Goal: Information Seeking & Learning: Compare options

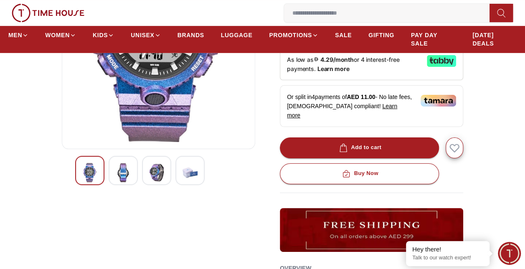
scroll to position [84, 0]
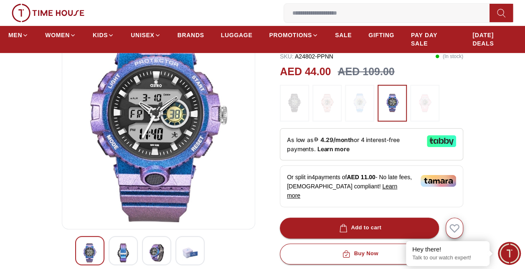
click at [130, 252] on img at bounding box center [123, 252] width 15 height 19
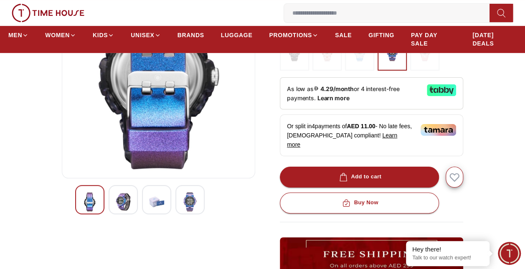
scroll to position [167, 0]
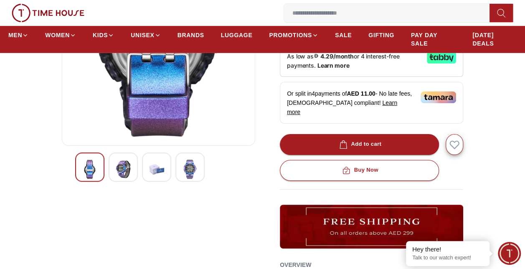
click at [155, 175] on img at bounding box center [156, 169] width 15 height 19
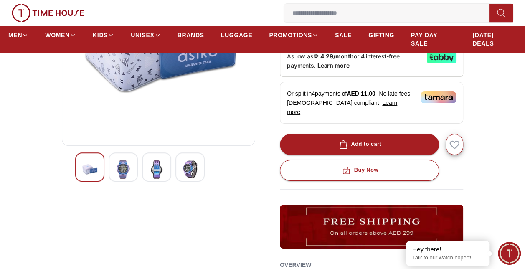
click at [189, 171] on img at bounding box center [190, 169] width 15 height 19
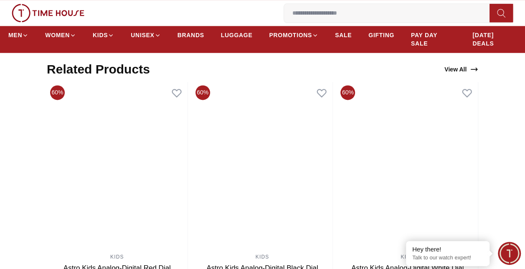
scroll to position [543, 0]
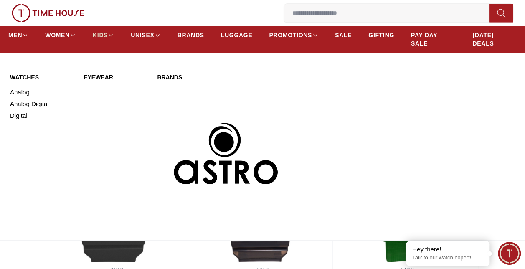
click at [100, 34] on span "KIDS" at bounding box center [100, 35] width 15 height 8
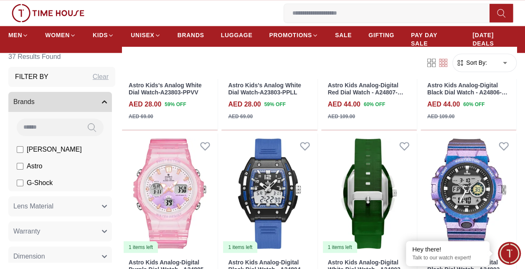
scroll to position [752, 0]
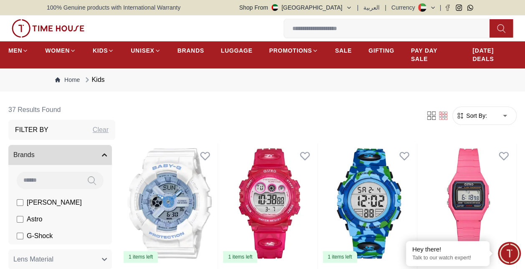
scroll to position [789, 0]
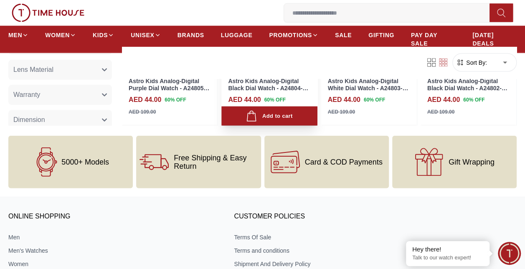
scroll to position [831, 0]
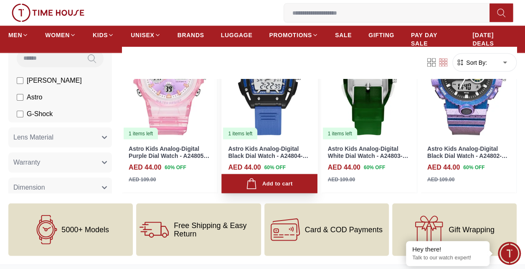
click at [300, 164] on div "AED 44.00 60 % OFF" at bounding box center [269, 167] width 82 height 10
click at [303, 116] on img at bounding box center [269, 80] width 96 height 120
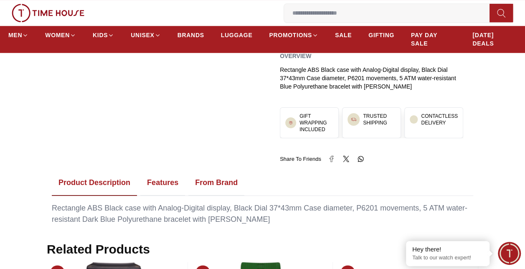
scroll to position [543, 0]
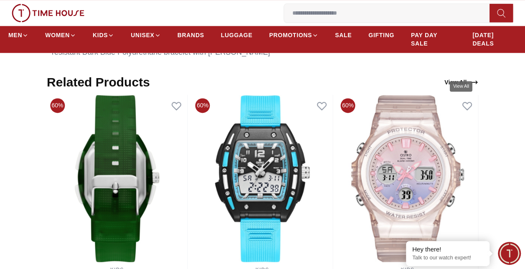
click at [472, 78] on icon "View All" at bounding box center [474, 82] width 8 height 8
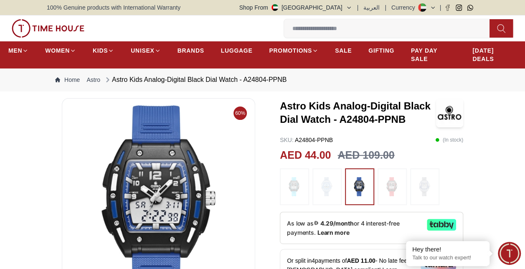
click at [392, 185] on img at bounding box center [392, 187] width 21 height 28
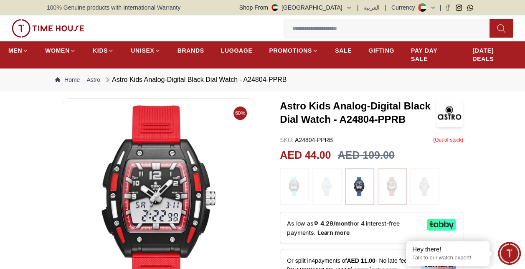
click at [393, 186] on img at bounding box center [392, 187] width 21 height 28
click at [419, 188] on img at bounding box center [424, 187] width 21 height 28
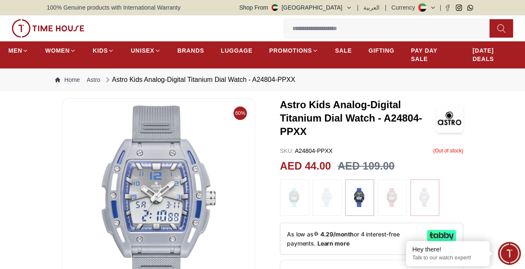
click at [302, 197] on img at bounding box center [294, 197] width 21 height 28
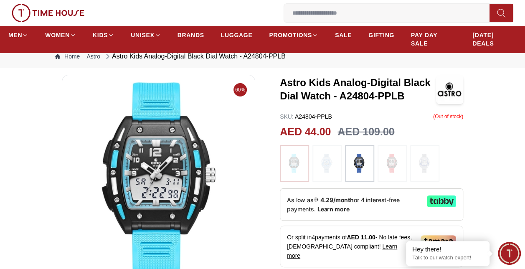
scroll to position [42, 0]
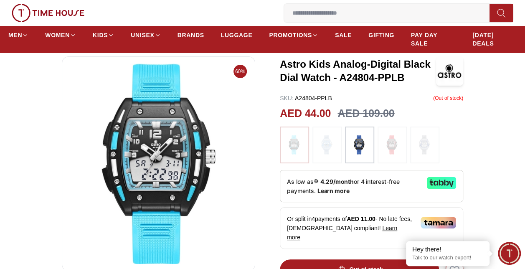
click at [327, 152] on img at bounding box center [327, 145] width 21 height 28
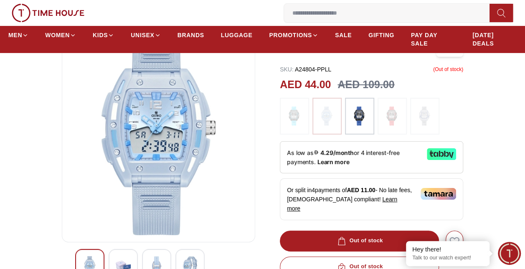
scroll to position [84, 0]
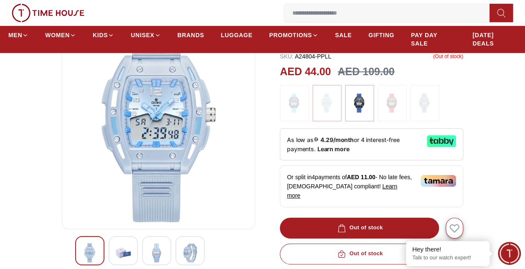
click at [294, 97] on img at bounding box center [294, 103] width 21 height 28
